Goal: Information Seeking & Learning: Check status

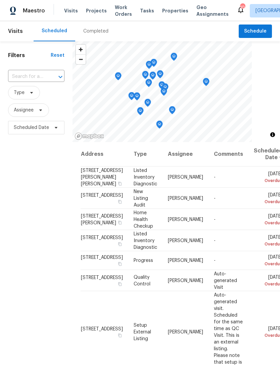
click at [43, 75] on input "text" at bounding box center [27, 77] width 38 height 10
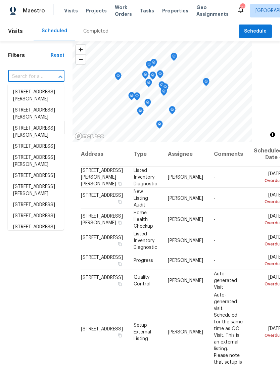
click at [45, 55] on h1 "Filters" at bounding box center [29, 55] width 43 height 7
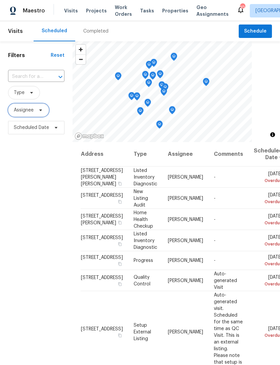
click at [31, 109] on span "Assignee" at bounding box center [24, 110] width 20 height 7
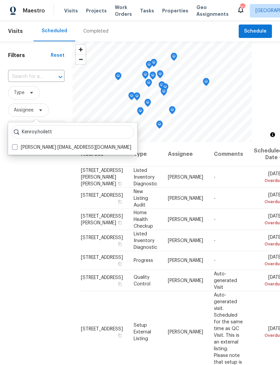
type input "Kenroy.hoilett"
click at [17, 147] on span at bounding box center [14, 147] width 5 height 5
click at [16, 147] on input "Kenroy Hoilett kenroy.hoilett@opendoor.com" at bounding box center [14, 146] width 4 height 4
checkbox input "true"
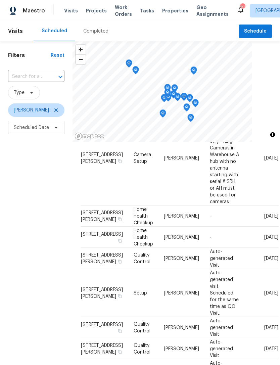
scroll to position [101, 0]
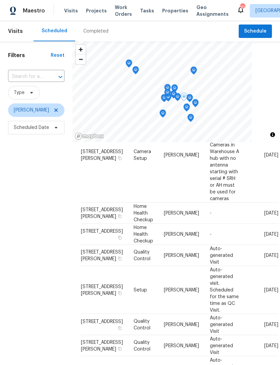
click at [0, 0] on span at bounding box center [0, 0] width 0 height 0
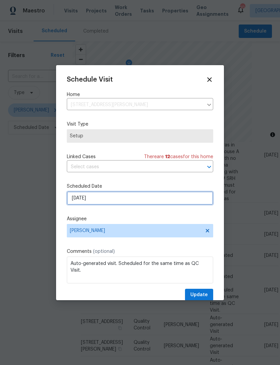
click at [105, 198] on input "10/2/2025" at bounding box center [140, 198] width 147 height 13
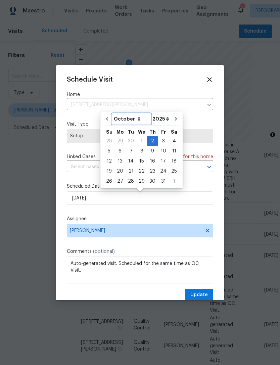
click at [134, 121] on select "September October November December" at bounding box center [131, 119] width 39 height 10
select select "8"
type input "9/30/2025"
select select "8"
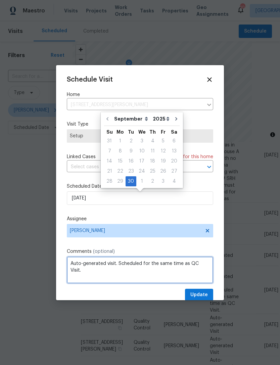
click at [157, 269] on textarea "Auto-generated visit. Scheduled for the same time as QC Visit." at bounding box center [140, 270] width 147 height 27
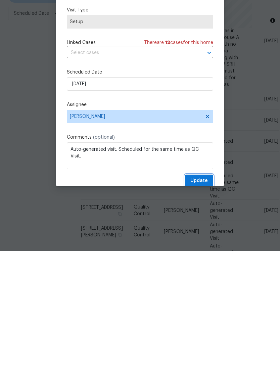
click at [198, 291] on span "Update" at bounding box center [199, 295] width 17 height 8
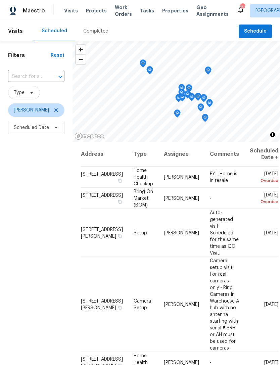
scroll to position [0, 0]
click at [98, 28] on div "Completed" at bounding box center [95, 31] width 25 height 7
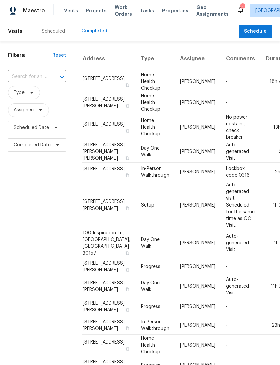
click at [171, 14] on span "Properties" at bounding box center [175, 10] width 26 height 7
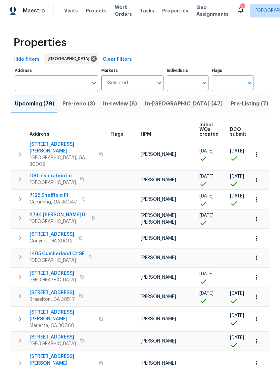
click at [185, 81] on input "Individuals" at bounding box center [183, 83] width 32 height 16
type input "kenroy"
click at [178, 104] on input "checkbox" at bounding box center [179, 104] width 14 height 14
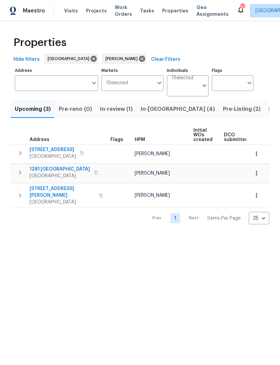
click at [154, 111] on span "In-[GEOGRAPHIC_DATA] (4)" at bounding box center [178, 109] width 74 height 9
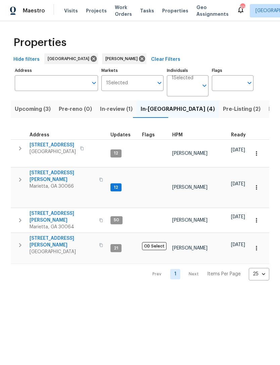
click at [59, 168] on td "4108 Christacy Way Marietta, GA 30066" at bounding box center [59, 180] width 97 height 24
click at [56, 170] on span "[STREET_ADDRESS][PERSON_NAME]" at bounding box center [63, 176] width 66 height 13
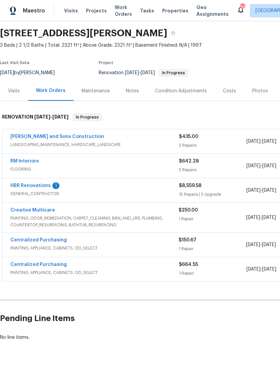
scroll to position [21, 0]
click at [31, 185] on link "HBR Renovations" at bounding box center [30, 186] width 40 height 5
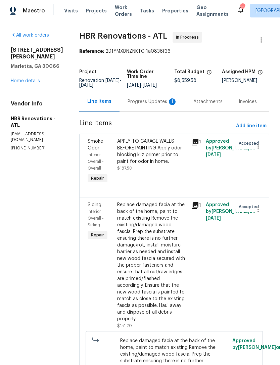
click at [152, 105] on div "Progress Updates 1" at bounding box center [153, 101] width 50 height 7
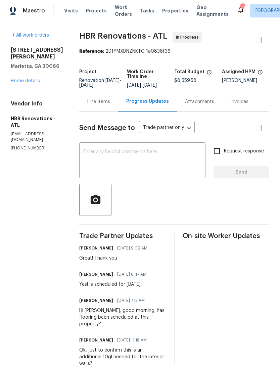
click at [94, 111] on div "Line Items" at bounding box center [98, 102] width 39 height 20
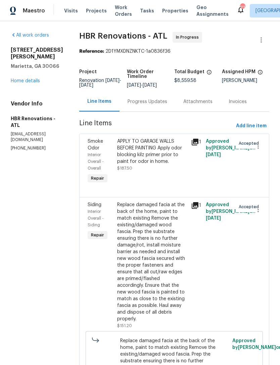
click at [29, 80] on link "Home details" at bounding box center [25, 81] width 29 height 5
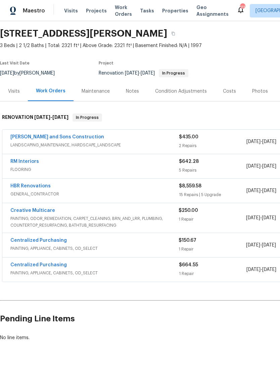
scroll to position [21, 0]
click at [40, 210] on link "Creative Multicare" at bounding box center [32, 210] width 45 height 5
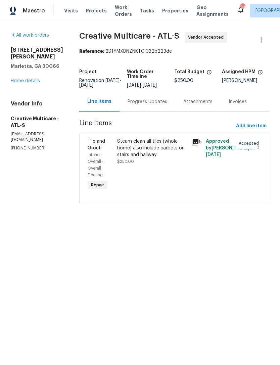
click at [156, 104] on div "Progress Updates" at bounding box center [148, 101] width 40 height 7
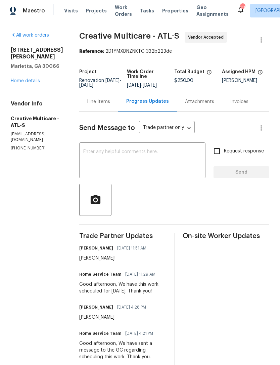
click at [22, 79] on link "Home details" at bounding box center [25, 81] width 29 height 5
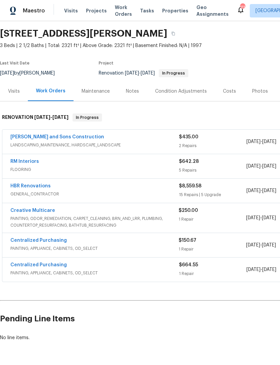
scroll to position [21, 0]
click at [40, 208] on link "Creative Multicare" at bounding box center [32, 210] width 45 height 5
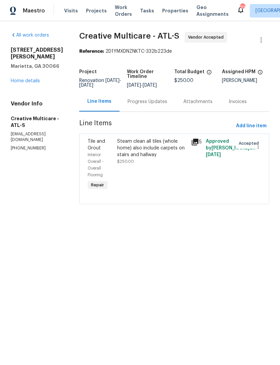
click at [155, 105] on div "Progress Updates" at bounding box center [148, 101] width 40 height 7
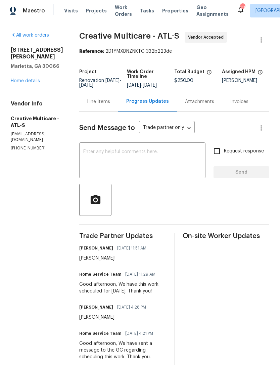
click at [27, 79] on link "Home details" at bounding box center [25, 81] width 29 height 5
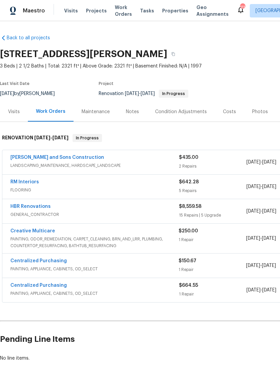
click at [31, 181] on link "RM Interiors" at bounding box center [24, 182] width 29 height 5
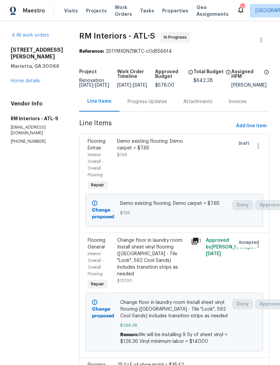
click at [29, 80] on link "Home details" at bounding box center [25, 81] width 29 height 5
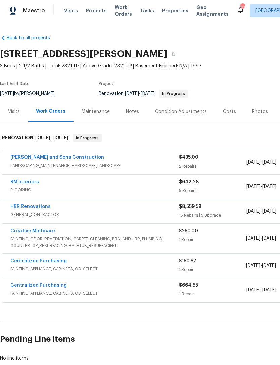
click at [44, 205] on link "HBR Renovations" at bounding box center [30, 206] width 40 height 5
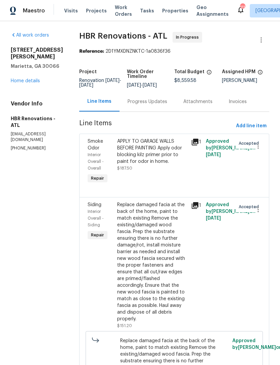
click at [30, 81] on link "Home details" at bounding box center [25, 81] width 29 height 5
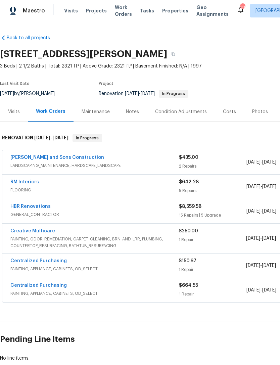
click at [229, 111] on div "Costs" at bounding box center [229, 112] width 13 height 7
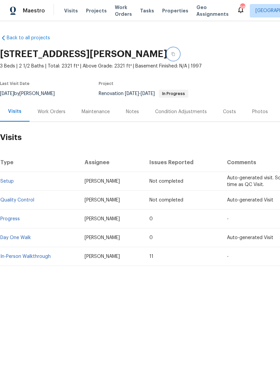
click at [179, 56] on button "button" at bounding box center [173, 54] width 12 height 12
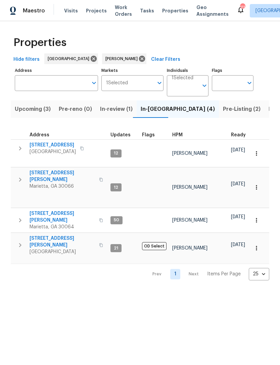
click at [115, 109] on span "In-review (1)" at bounding box center [116, 109] width 33 height 9
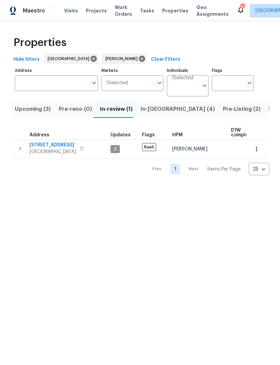
click at [269, 112] on span "Listed (11)" at bounding box center [282, 109] width 27 height 9
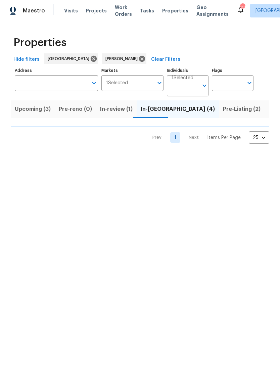
scroll to position [0, 10]
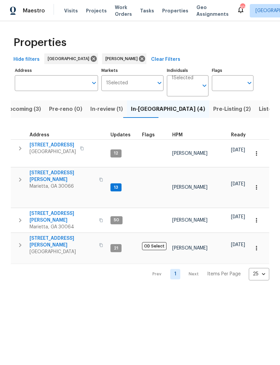
click at [54, 170] on span "[STREET_ADDRESS][PERSON_NAME]" at bounding box center [63, 176] width 66 height 13
click at [259, 109] on span "Listed (11)" at bounding box center [272, 109] width 27 height 9
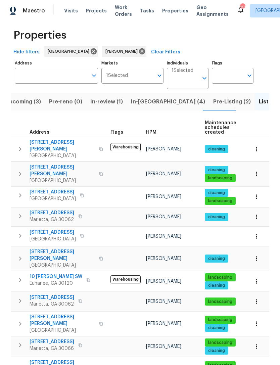
scroll to position [7, 0]
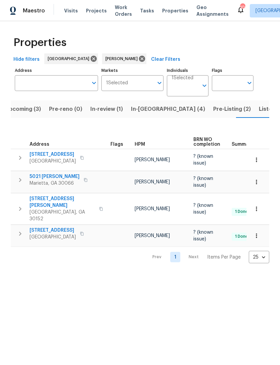
click at [43, 155] on span "[STREET_ADDRESS]" at bounding box center [53, 154] width 46 height 7
click at [170, 11] on span "Properties" at bounding box center [175, 10] width 26 height 7
click at [67, 82] on input "Address" at bounding box center [51, 83] width 73 height 16
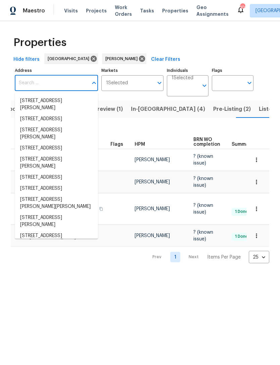
click at [59, 84] on input "Address" at bounding box center [51, 83] width 73 height 16
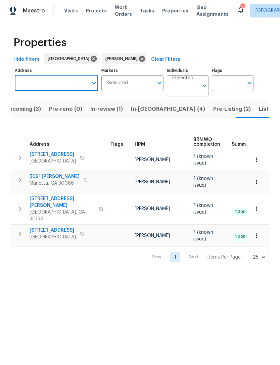
paste input "362 Reserve Overlook, Canton, GA 30115"
type input "362 Reserve Overlook, Canton, GA 30115"
click at [47, 105] on li "362 Reserve Overlook Canton GA 30115" at bounding box center [56, 100] width 83 height 11
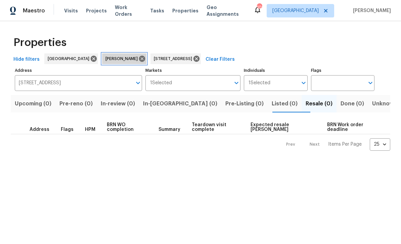
click at [138, 56] on icon at bounding box center [141, 58] width 7 height 7
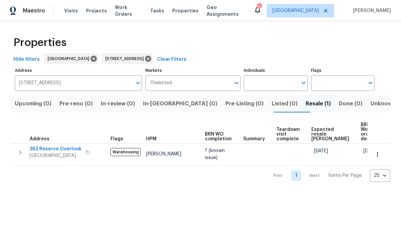
click at [65, 148] on span "362 Reserve Overlook" at bounding box center [56, 149] width 52 height 7
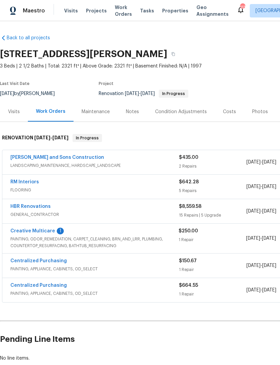
click at [43, 159] on link "[PERSON_NAME] and Sons Construction" at bounding box center [57, 157] width 94 height 5
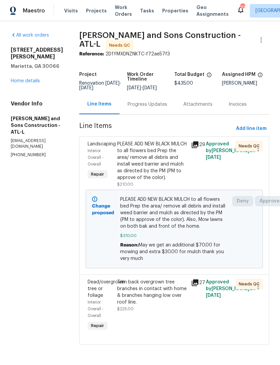
click at [141, 105] on div "Progress Updates" at bounding box center [148, 104] width 40 height 7
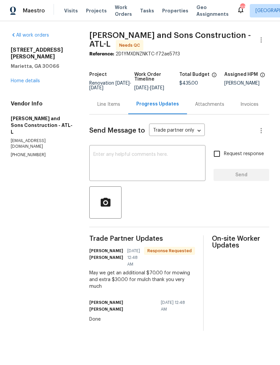
click at [111, 108] on div "Line Items" at bounding box center [108, 104] width 23 height 7
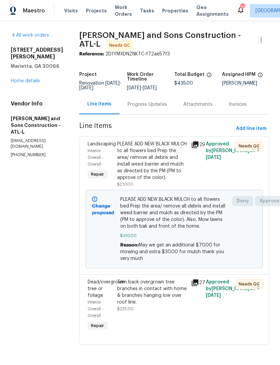
click at [18, 84] on div "4108 Christacy Way Marietta, GA 30066 Home details" at bounding box center [37, 66] width 52 height 38
click at [24, 83] on link "Home details" at bounding box center [25, 81] width 29 height 5
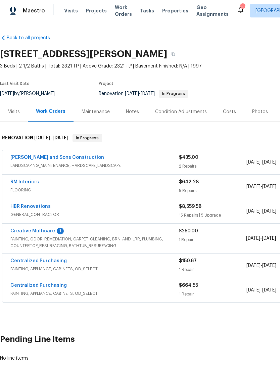
click at [27, 232] on link "Creative Multicare" at bounding box center [32, 231] width 45 height 5
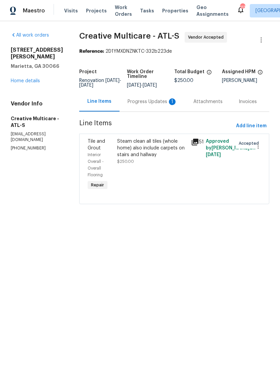
click at [157, 105] on div "Progress Updates 1" at bounding box center [153, 101] width 50 height 7
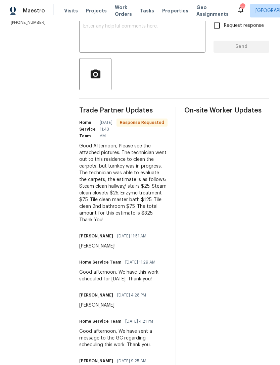
scroll to position [126, 0]
click at [161, 40] on textarea at bounding box center [142, 36] width 118 height 24
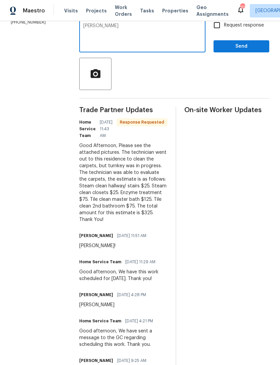
type textarea "Ty"
click at [247, 51] on span "Send" at bounding box center [241, 46] width 45 height 8
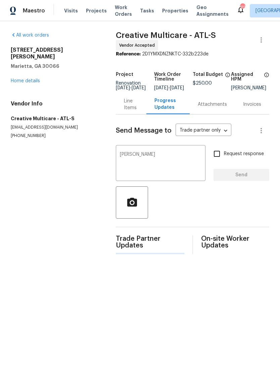
scroll to position [0, 0]
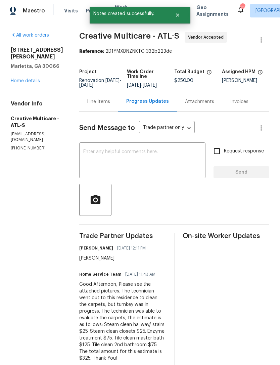
click at [21, 79] on link "Home details" at bounding box center [25, 81] width 29 height 5
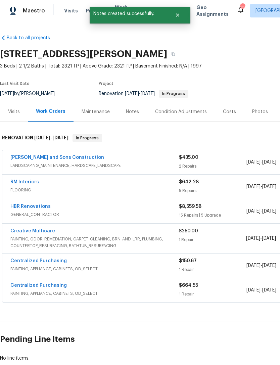
click at [228, 113] on div "Costs" at bounding box center [229, 112] width 13 height 7
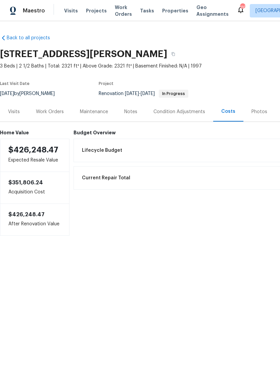
click at [14, 114] on div "Visits" at bounding box center [14, 112] width 12 height 7
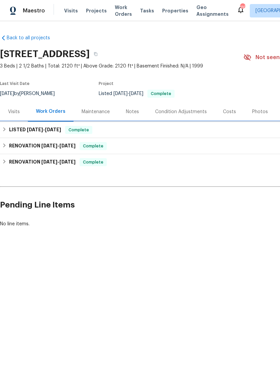
click at [28, 134] on div "LISTED 8/29/25 - 9/1/25 Complete" at bounding box center [190, 130] width 380 height 16
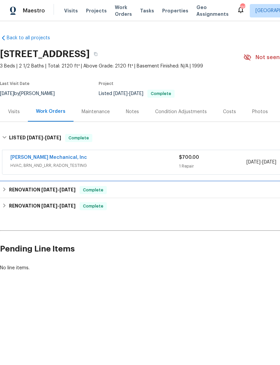
click at [181, 194] on div "RENOVATION 6/18/25 - 6/18/25 Complete" at bounding box center [190, 190] width 380 height 16
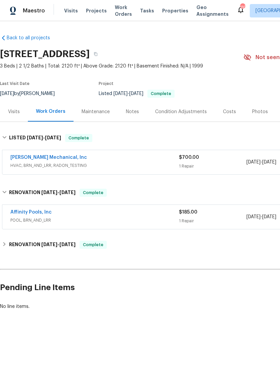
click at [38, 213] on link "Affinity Pools, Inc" at bounding box center [30, 212] width 41 height 5
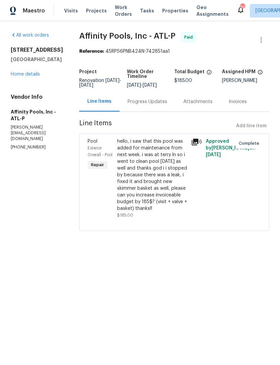
click at [23, 77] on link "Home details" at bounding box center [25, 74] width 29 height 5
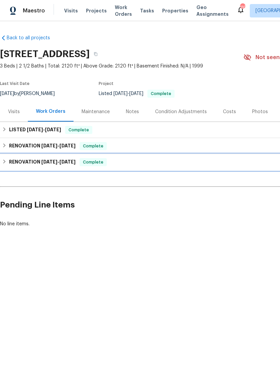
click at [30, 164] on h6 "RENOVATION 5/29/25 - 6/11/25" at bounding box center [42, 162] width 67 height 8
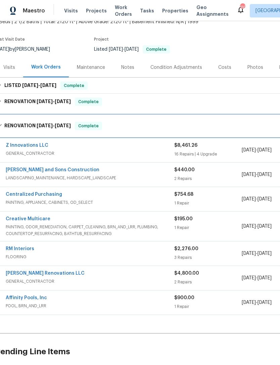
scroll to position [44, 5]
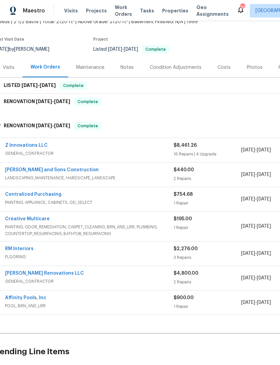
click at [39, 297] on link "Affinity Pools, Inc" at bounding box center [25, 298] width 41 height 5
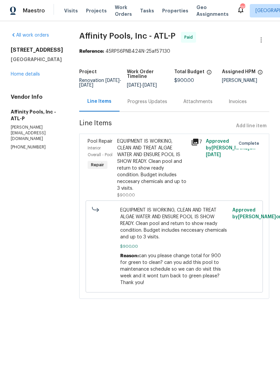
click at [145, 104] on div "Progress Updates" at bounding box center [148, 101] width 40 height 7
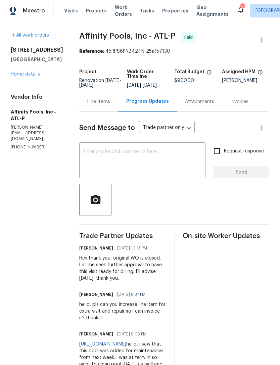
click at [15, 77] on link "Home details" at bounding box center [25, 74] width 29 height 5
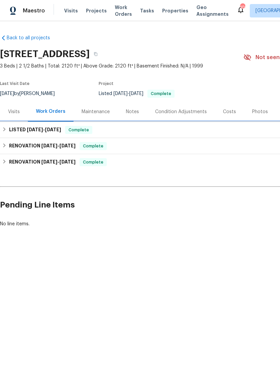
click at [27, 134] on h6 "LISTED 8/29/25 - 9/1/25" at bounding box center [35, 130] width 52 height 8
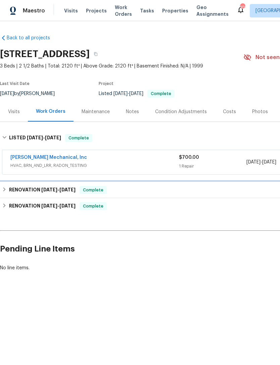
click at [30, 189] on h6 "RENOVATION 6/18/25 - 6/18/25" at bounding box center [42, 190] width 67 height 8
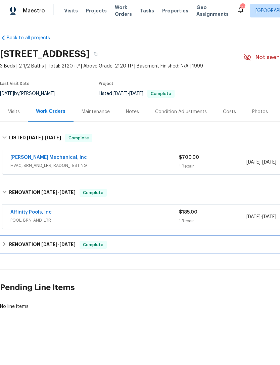
click at [196, 245] on div "RENOVATION 5/29/25 - 6/11/25 Complete" at bounding box center [190, 245] width 376 height 8
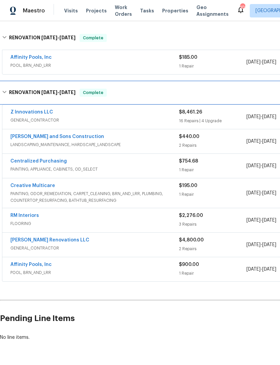
scroll to position [155, 0]
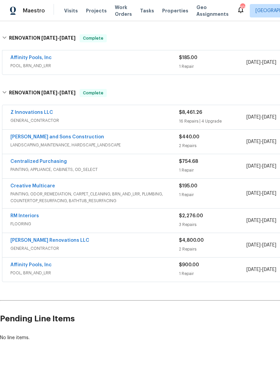
click at [141, 268] on div "Affinity Pools, Inc" at bounding box center [94, 266] width 169 height 8
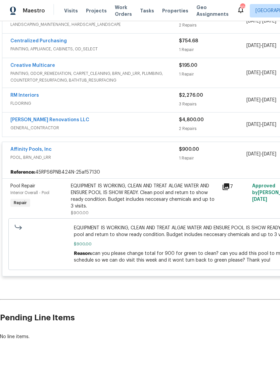
scroll to position [275, 0]
click at [15, 151] on link "Affinity Pools, Inc" at bounding box center [30, 150] width 41 height 5
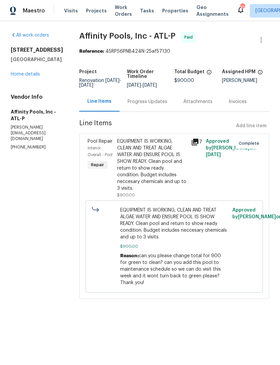
click at [88, 142] on span "Pool Repair" at bounding box center [100, 141] width 25 height 5
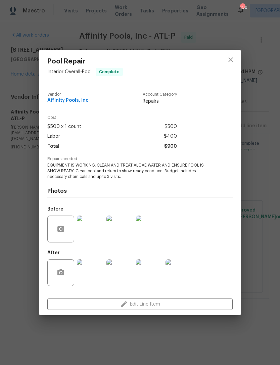
click at [94, 233] on img at bounding box center [90, 229] width 27 height 27
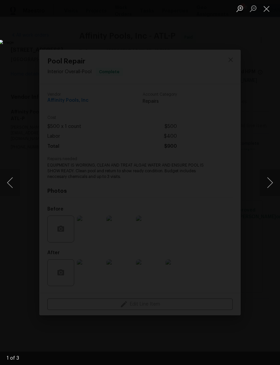
click at [267, 184] on button "Next image" at bounding box center [270, 182] width 20 height 27
click at [267, 185] on button "Next image" at bounding box center [270, 182] width 20 height 27
click at [266, 188] on button "Next image" at bounding box center [270, 182] width 20 height 27
click at [265, 188] on button "Next image" at bounding box center [270, 182] width 20 height 27
click at [268, 7] on button "Close lightbox" at bounding box center [266, 9] width 13 height 12
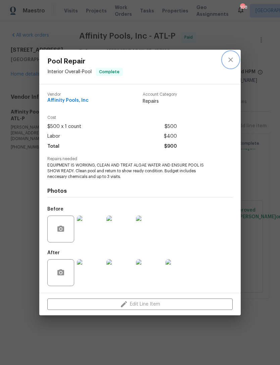
click at [231, 62] on icon "close" at bounding box center [231, 60] width 8 height 8
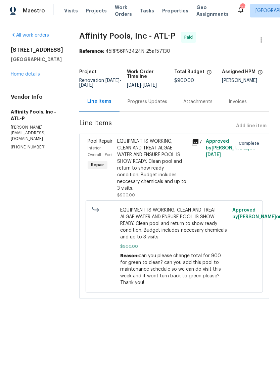
click at [16, 101] on div "All work orders 4133 Rosedown Ct NW Kennesaw, GA 30144 Home details Vendor Info…" at bounding box center [37, 91] width 52 height 119
click at [13, 77] on link "Home details" at bounding box center [25, 74] width 29 height 5
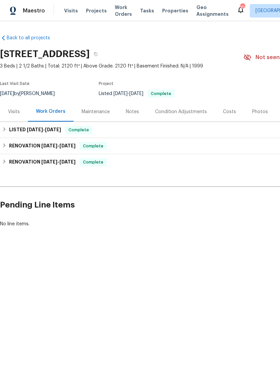
click at [130, 112] on div "Notes" at bounding box center [132, 112] width 13 height 7
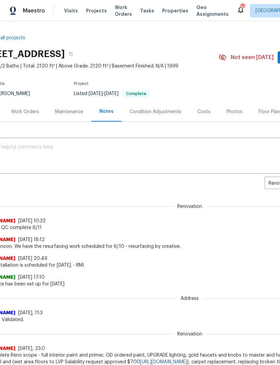
scroll to position [0, 25]
click at [201, 111] on div "Costs" at bounding box center [204, 112] width 13 height 7
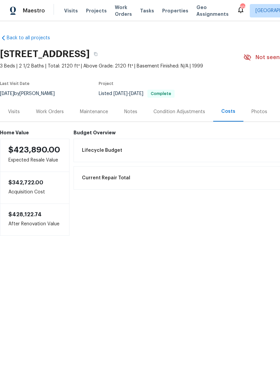
click at [14, 112] on div "Visits" at bounding box center [14, 112] width 12 height 7
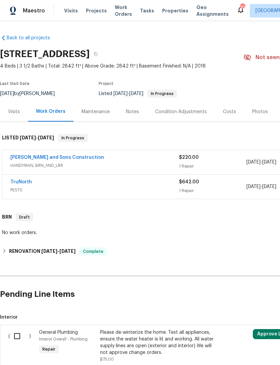
click at [8, 114] on div "Visits" at bounding box center [14, 112] width 12 height 7
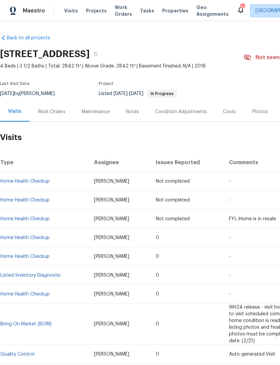
click at [129, 107] on div "Notes" at bounding box center [132, 112] width 29 height 20
